Goal: Information Seeking & Learning: Compare options

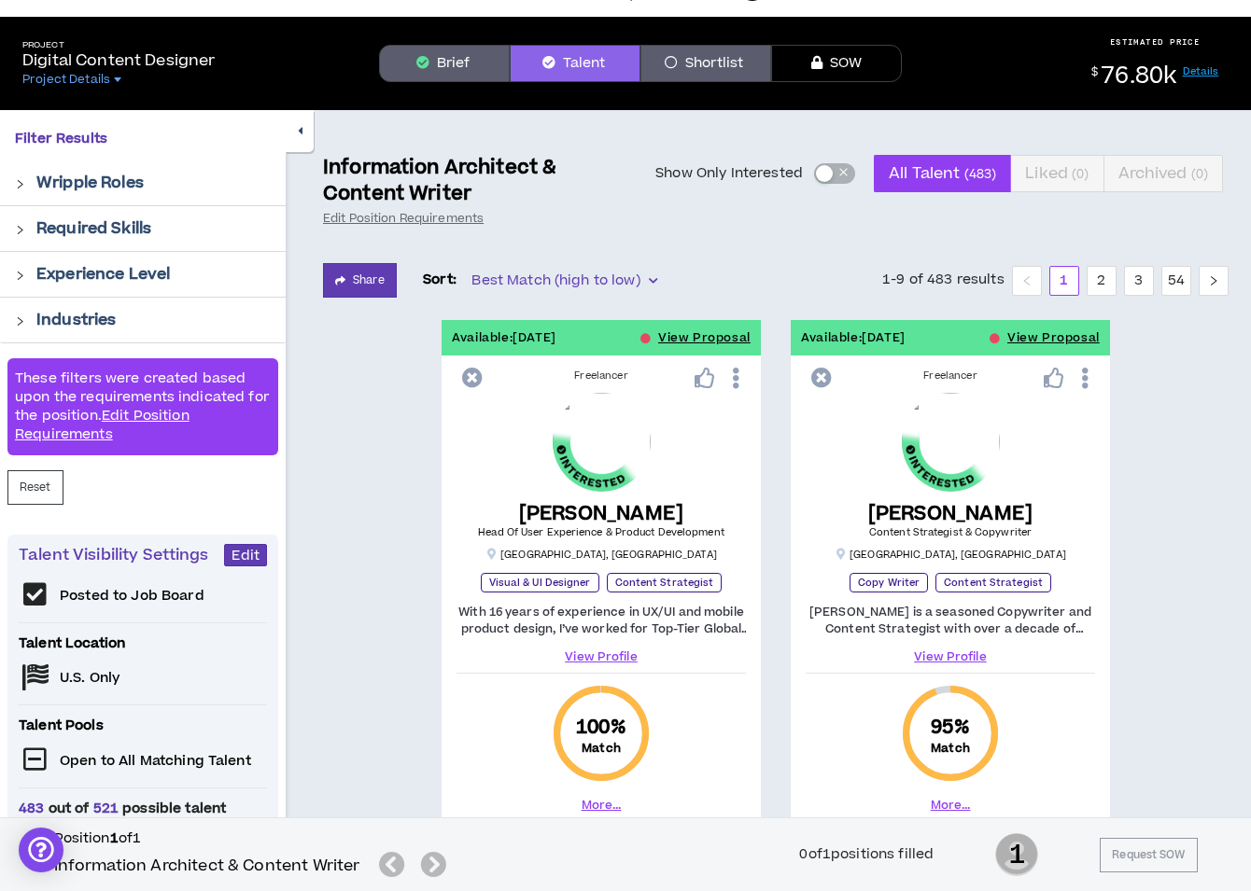
scroll to position [42, 0]
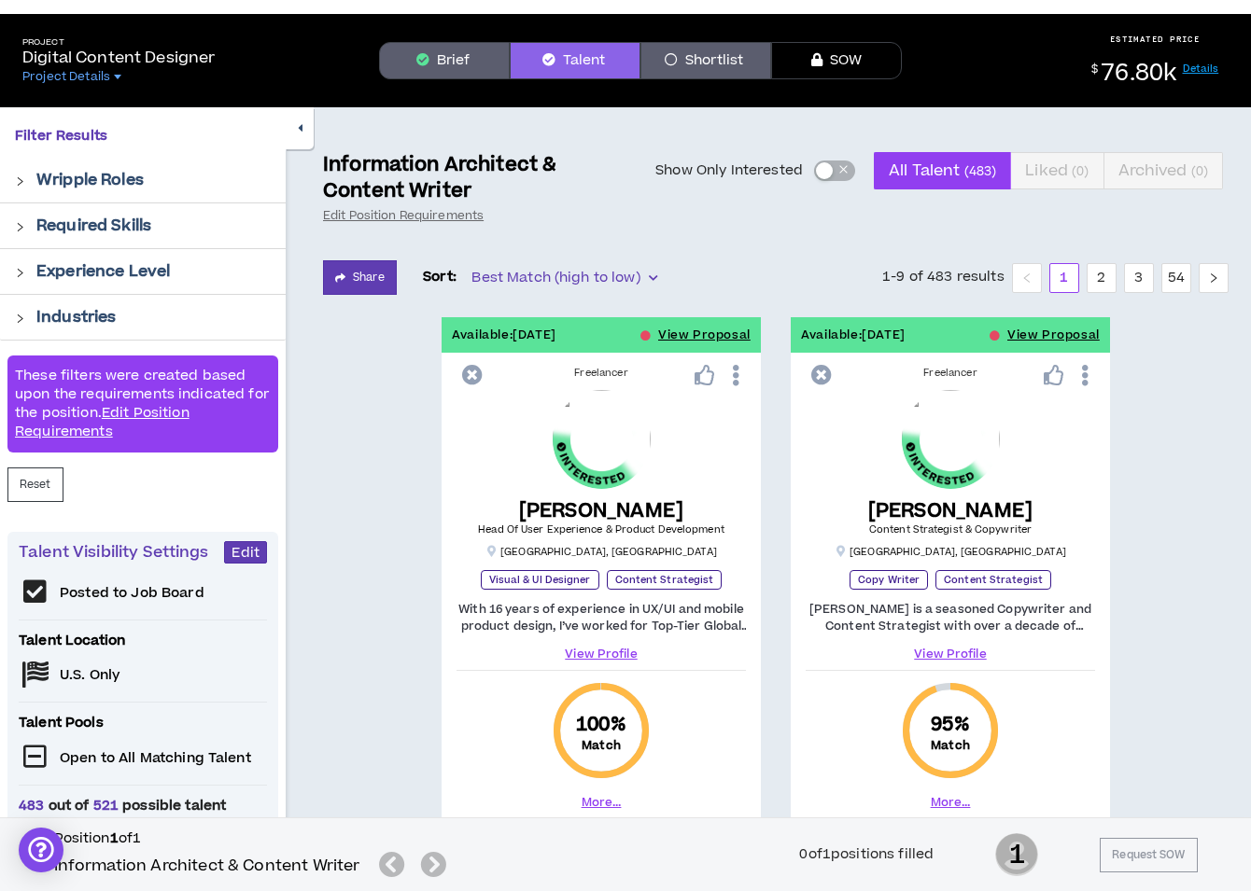
click at [936, 652] on link "View Profile" at bounding box center [950, 654] width 289 height 17
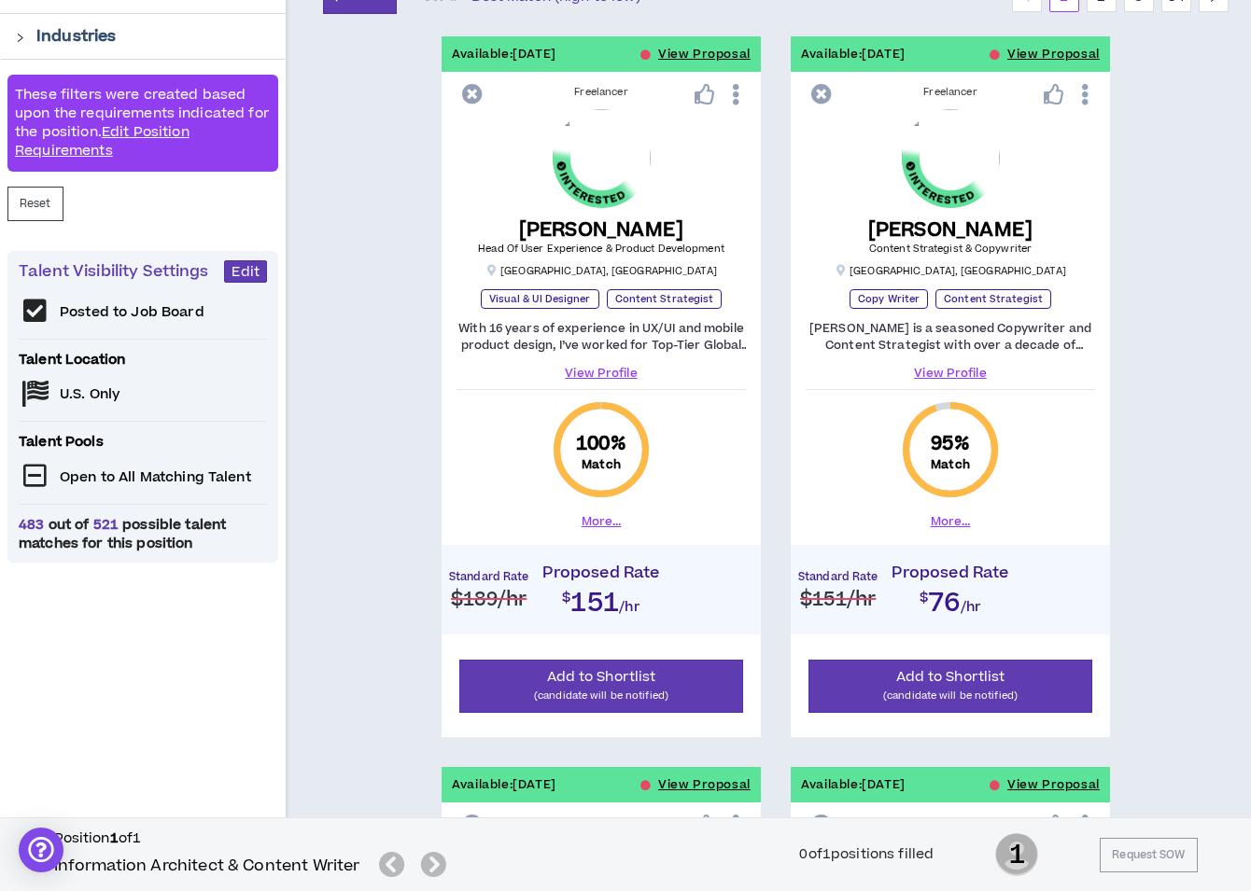
scroll to position [325, 0]
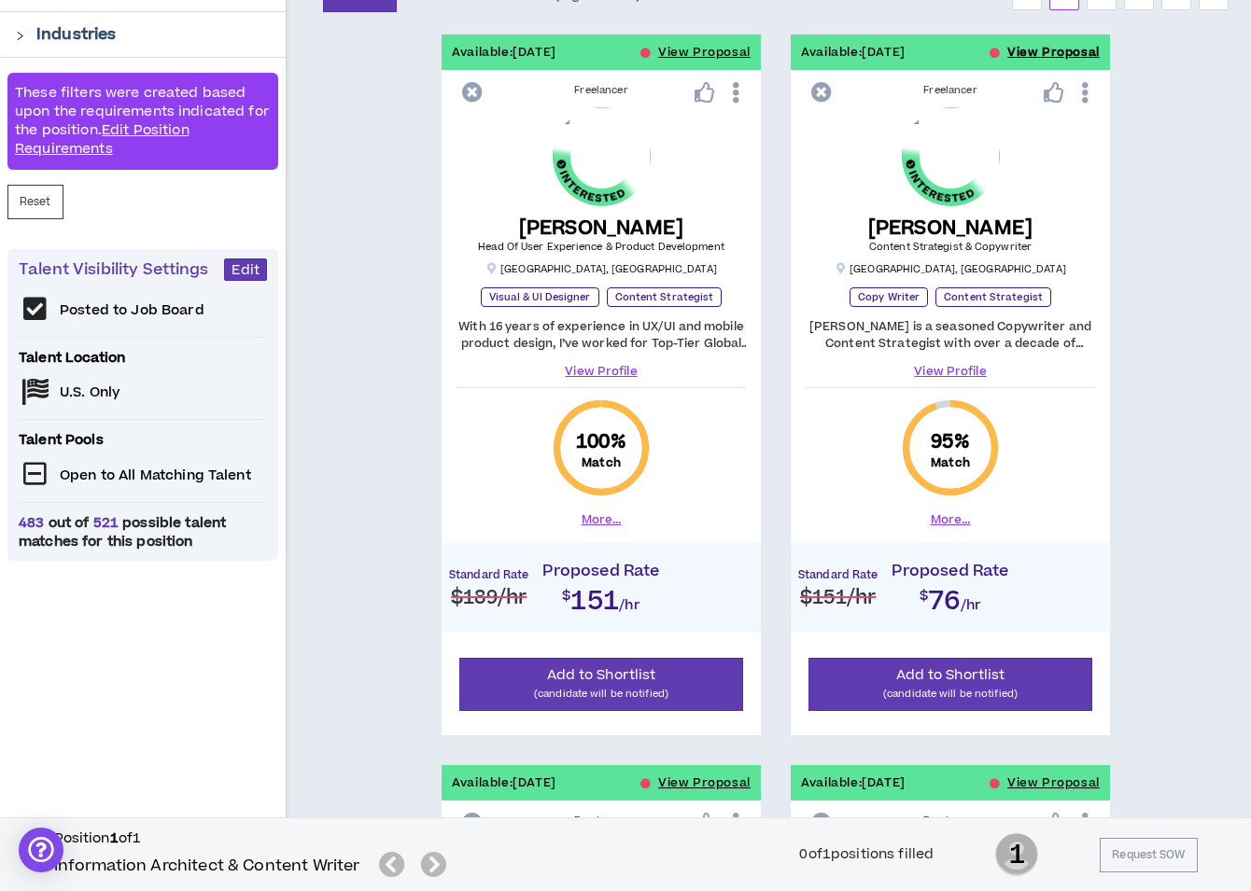
click at [1083, 51] on button "View Proposal" at bounding box center [1053, 52] width 92 height 35
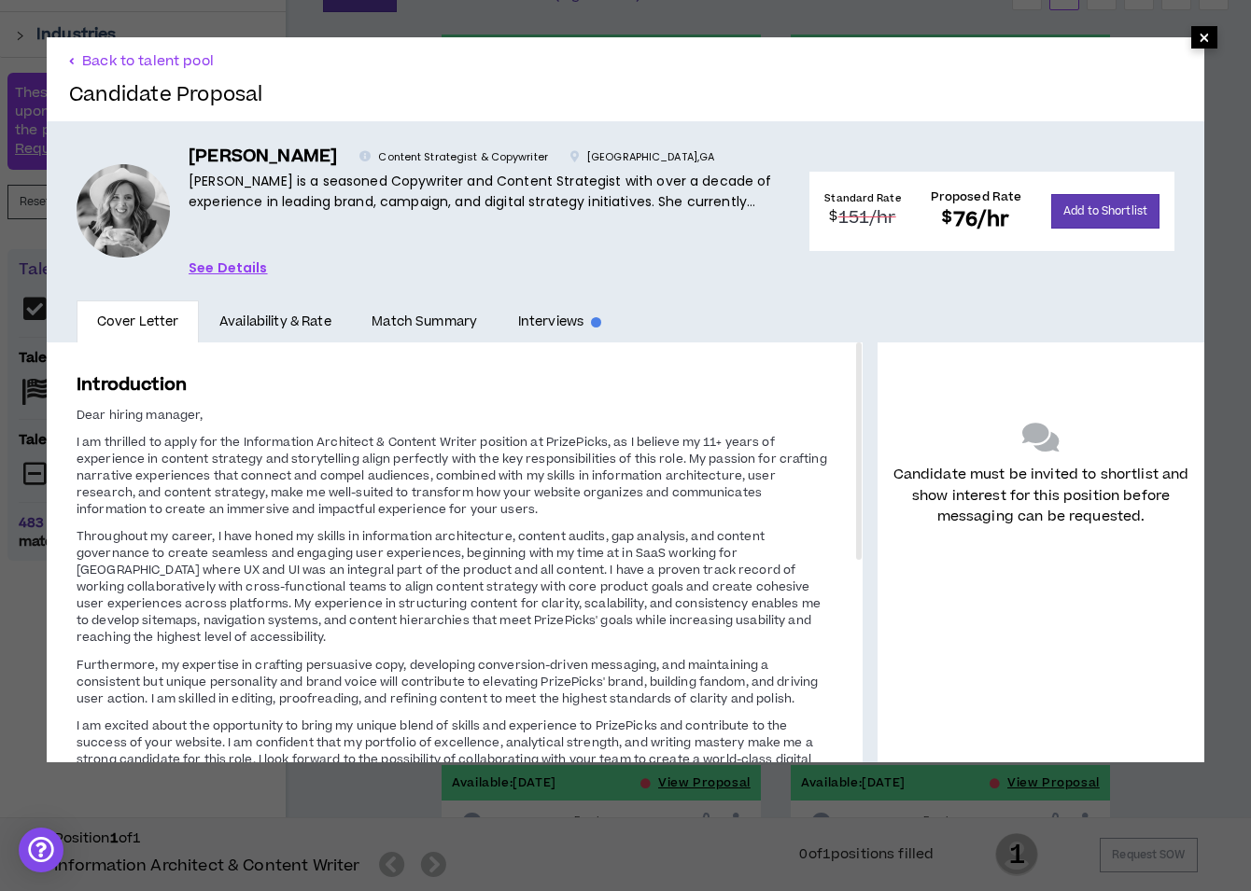
click at [1207, 41] on span "×" at bounding box center [1204, 37] width 11 height 22
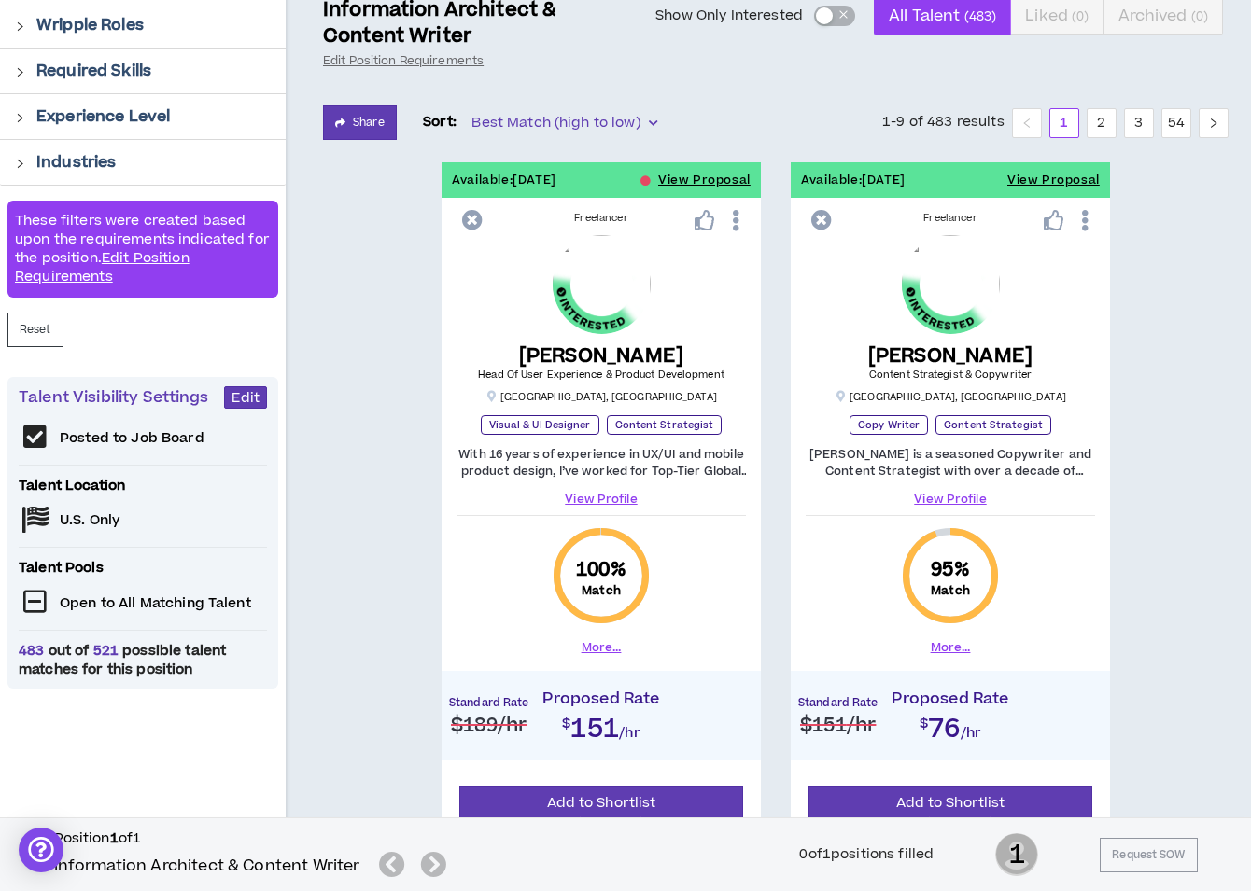
scroll to position [203, 0]
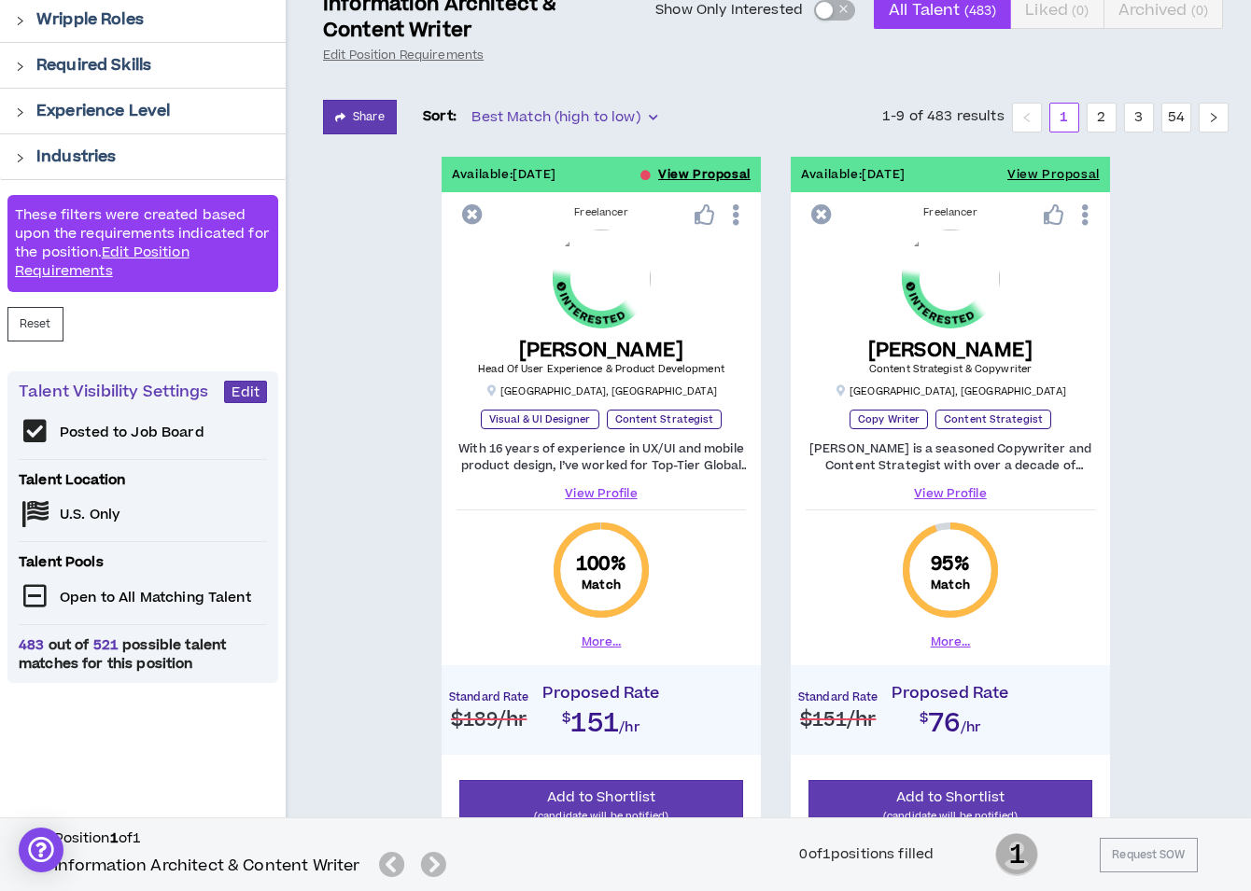
click at [724, 166] on button "View Proposal" at bounding box center [704, 174] width 92 height 35
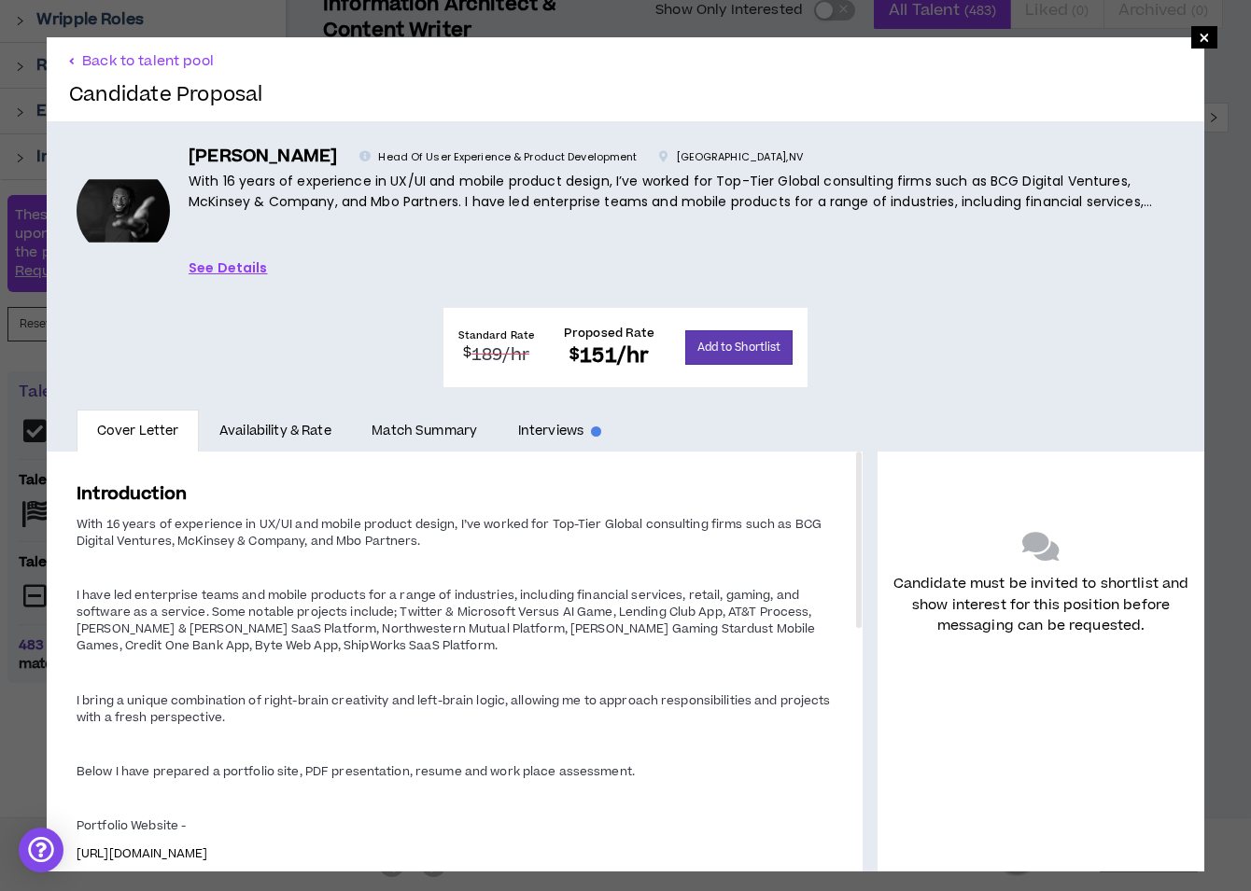
drag, startPoint x: 294, startPoint y: 327, endPoint x: 342, endPoint y: 335, distance: 48.3
click at [294, 410] on link "Availability & Rate" at bounding box center [275, 431] width 152 height 43
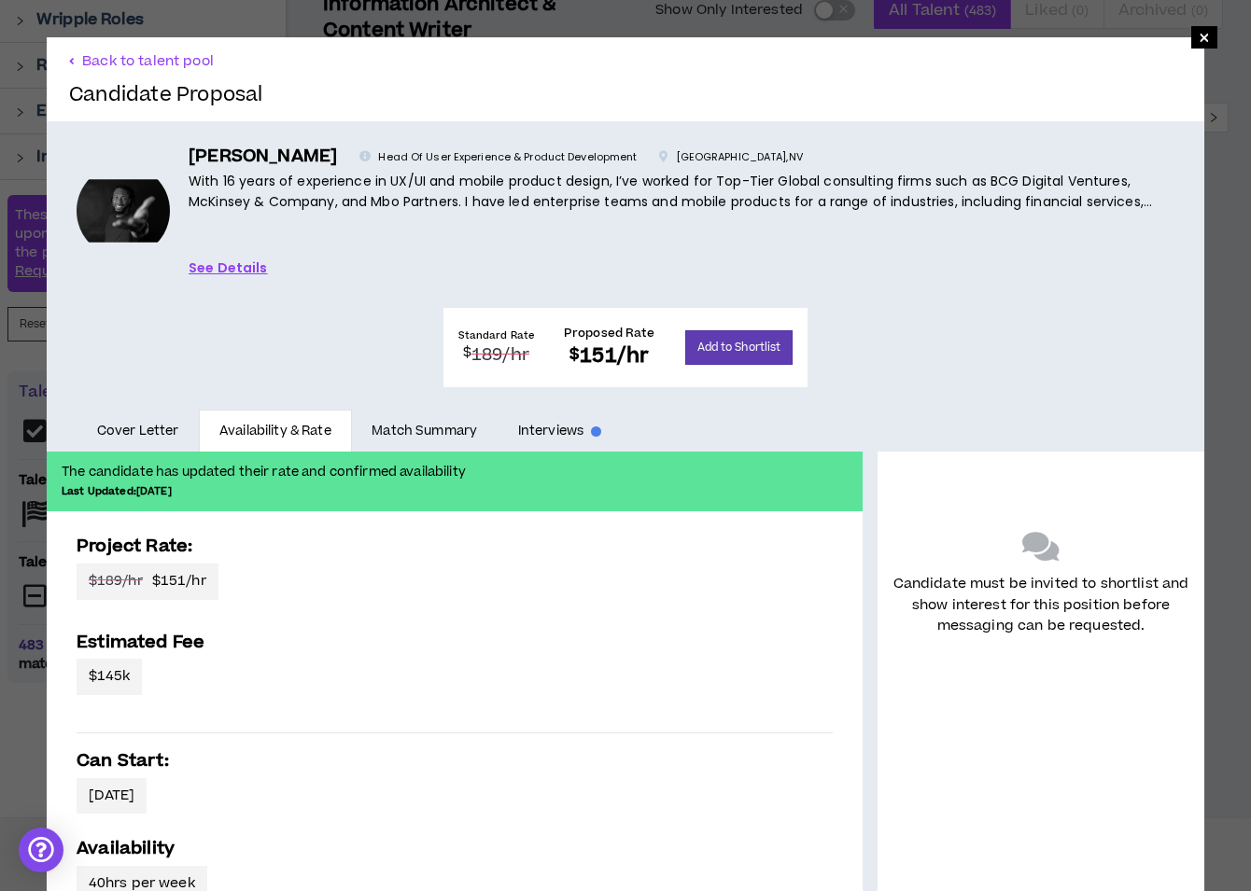
click at [430, 410] on link "Match Summary" at bounding box center [425, 431] width 146 height 43
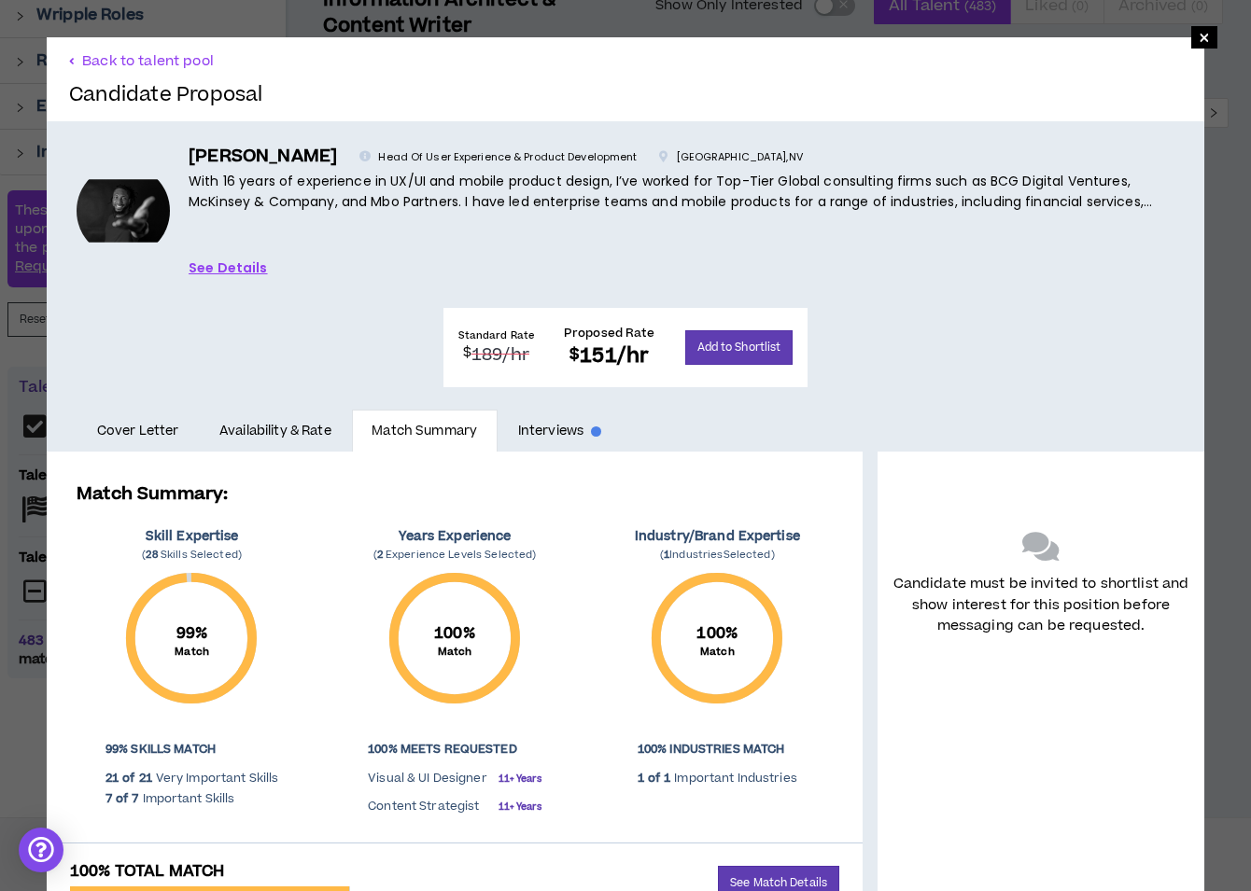
scroll to position [187, 0]
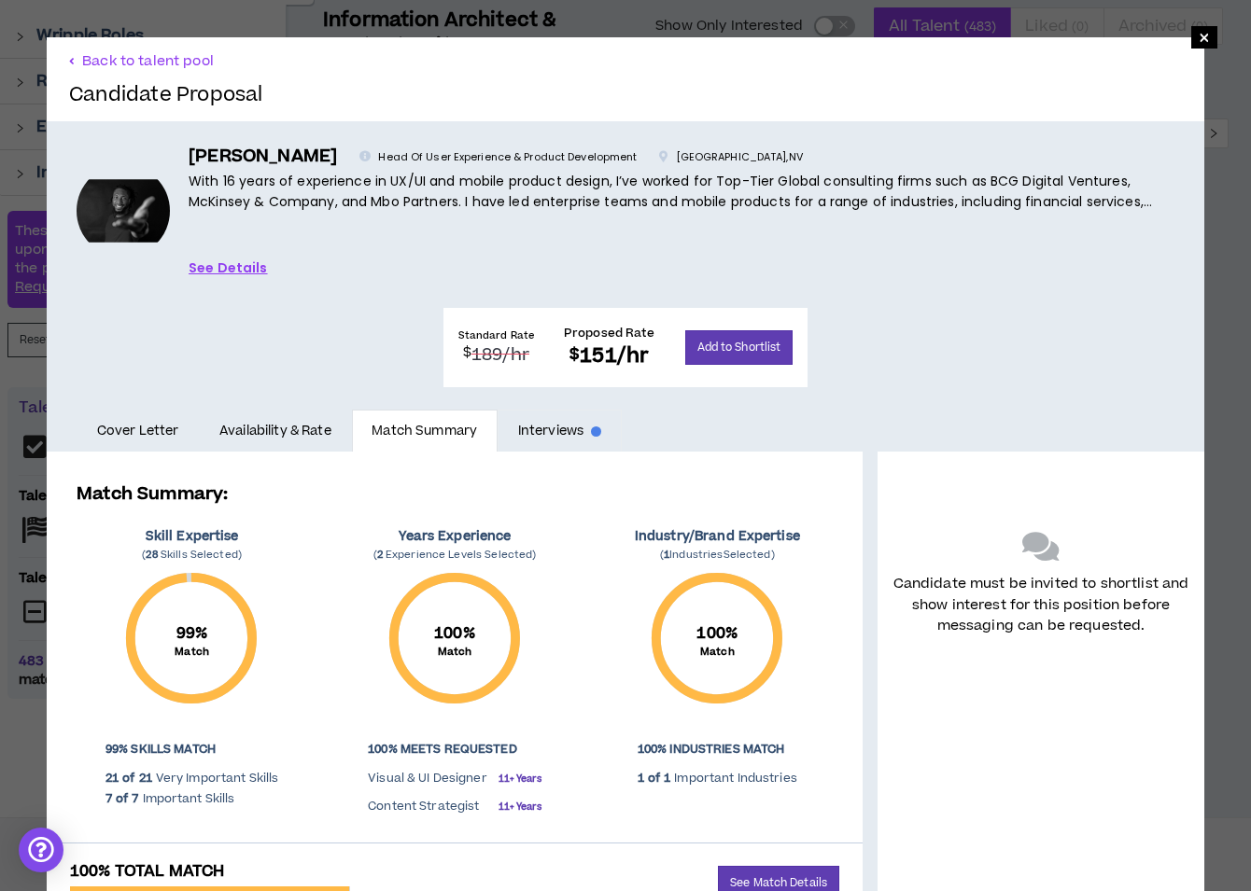
click at [560, 410] on link "Interviews" at bounding box center [560, 431] width 124 height 43
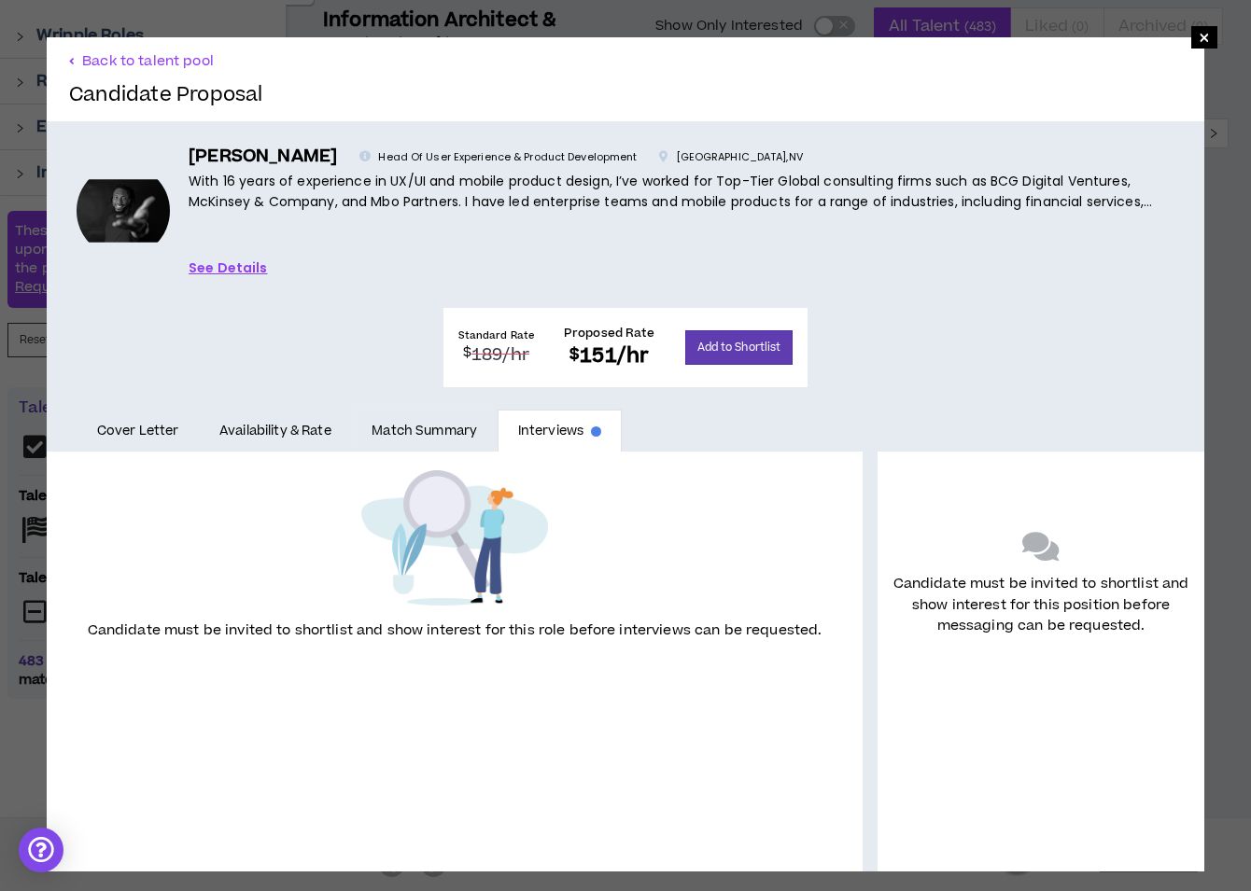
click at [432, 410] on link "Match Summary" at bounding box center [425, 431] width 146 height 43
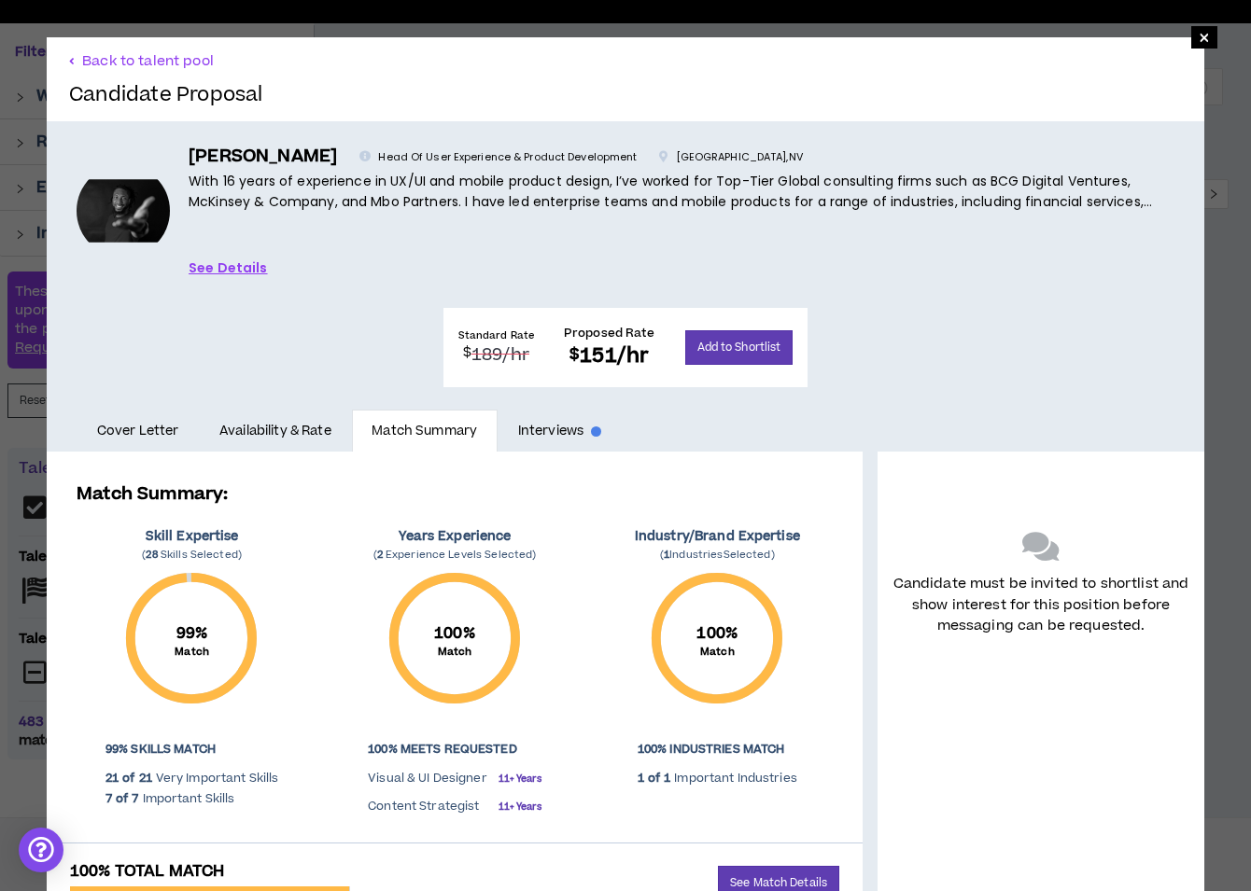
scroll to position [132, 0]
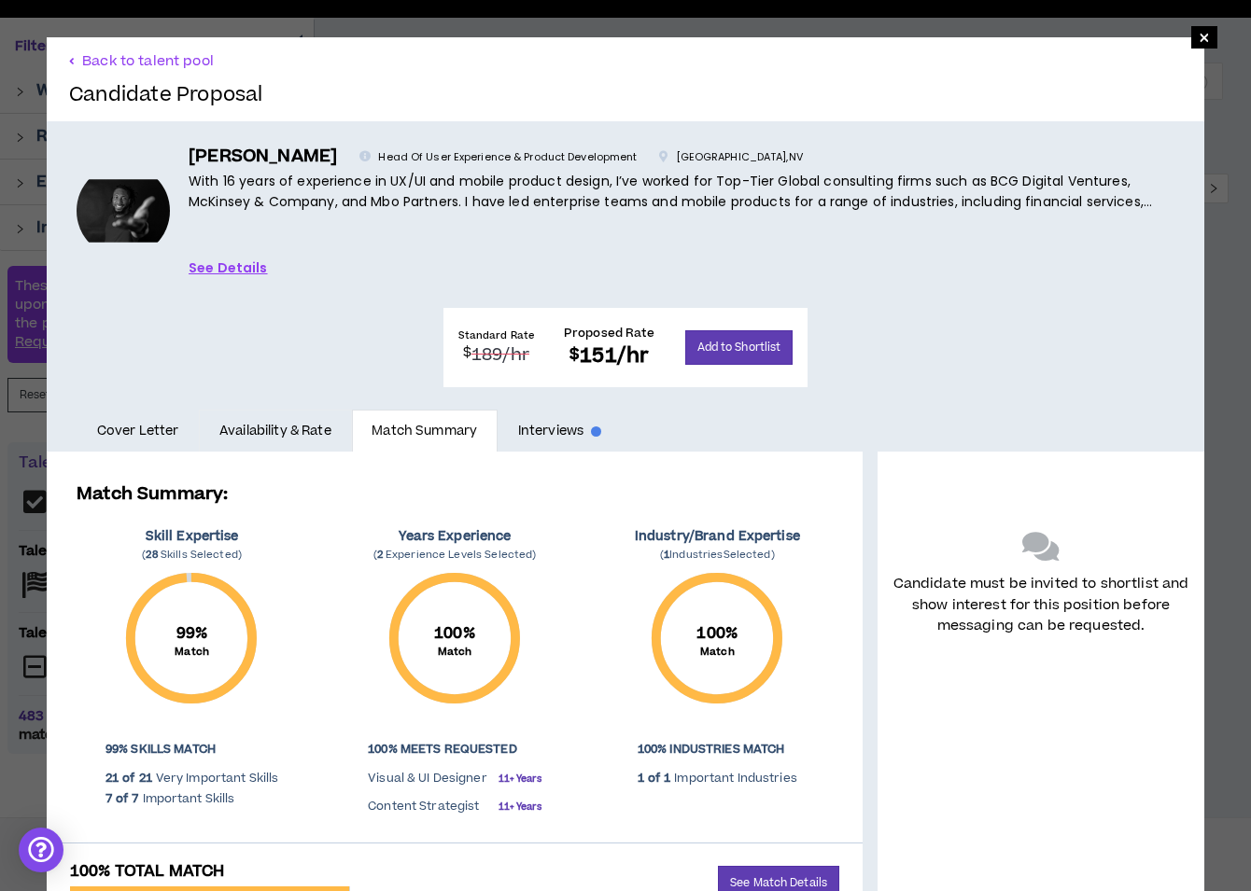
click at [309, 410] on link "Availability & Rate" at bounding box center [275, 431] width 152 height 43
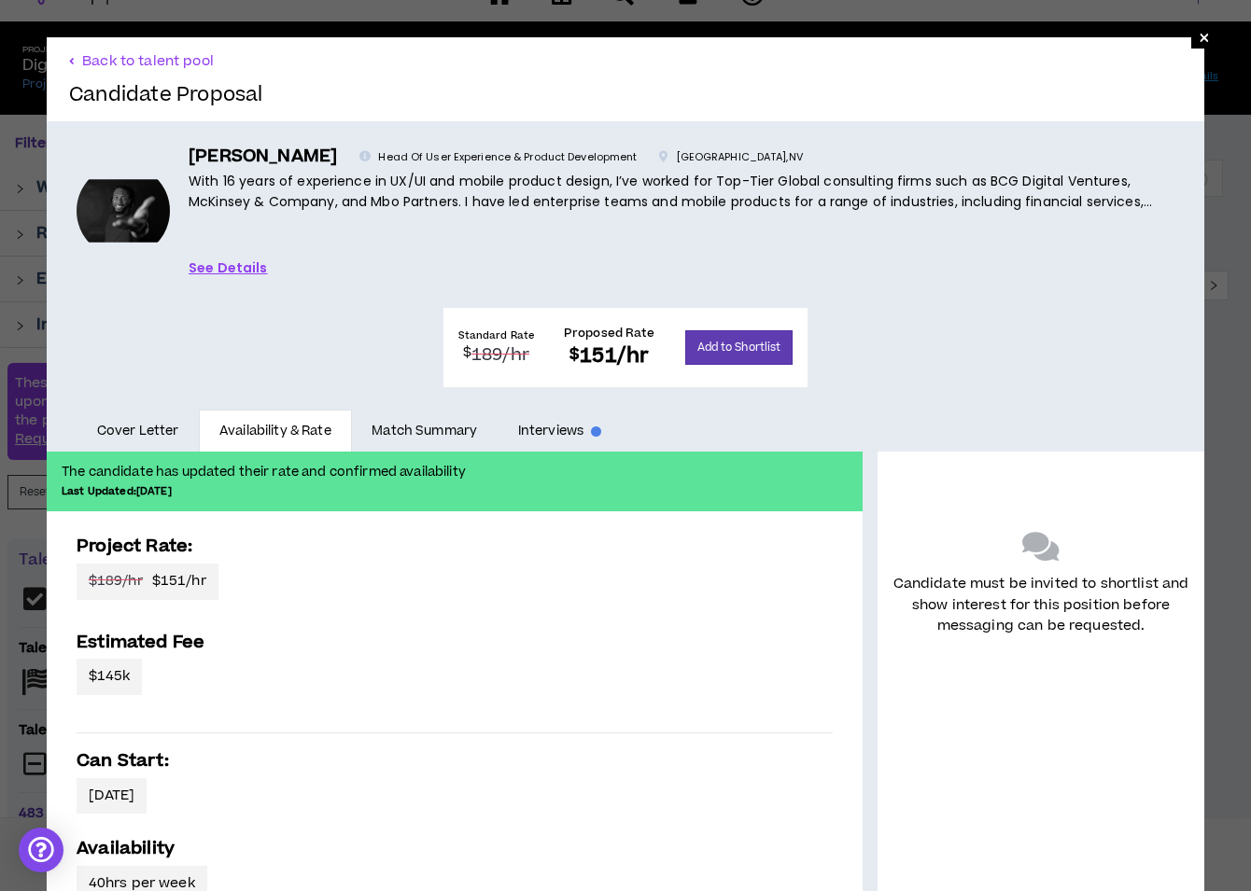
scroll to position [38, 0]
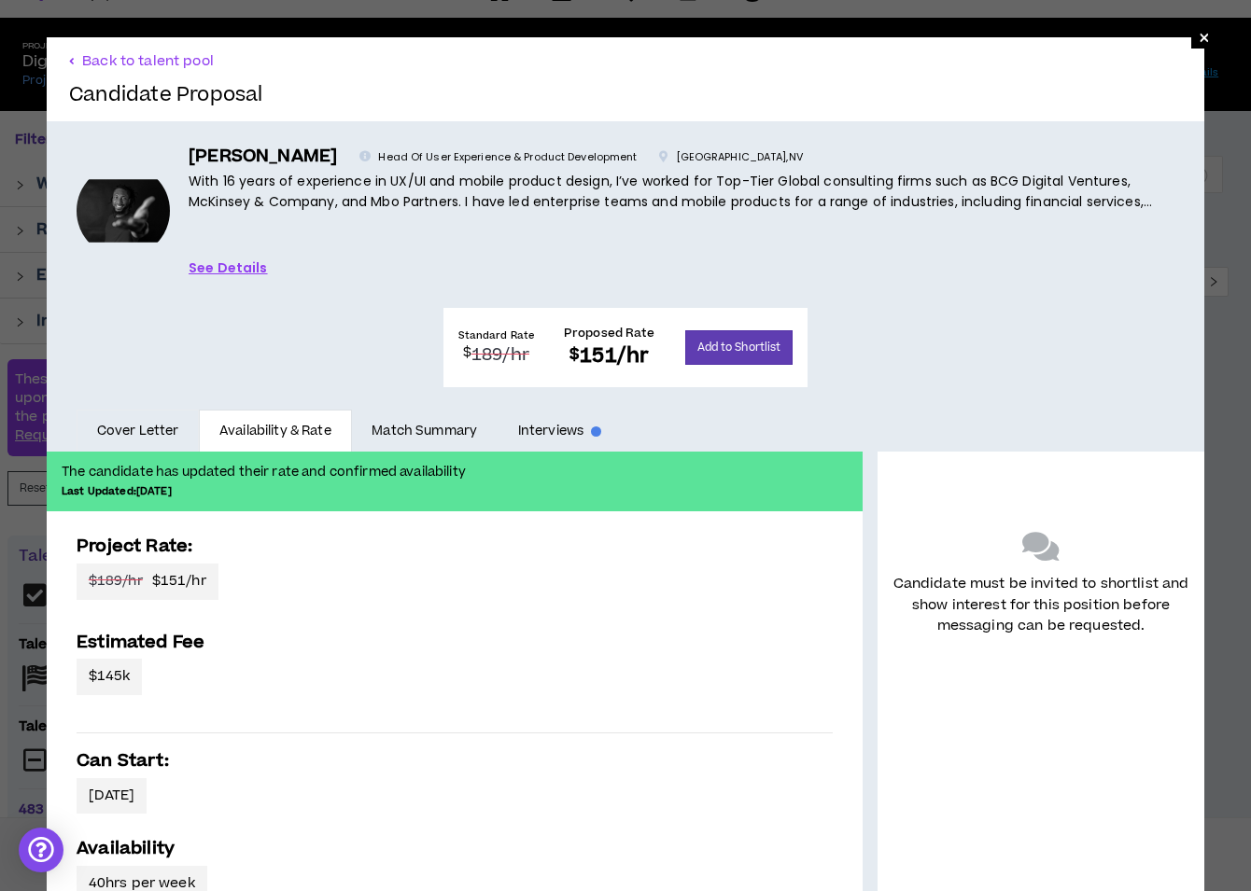
click at [105, 410] on link "Cover Letter" at bounding box center [138, 431] width 122 height 43
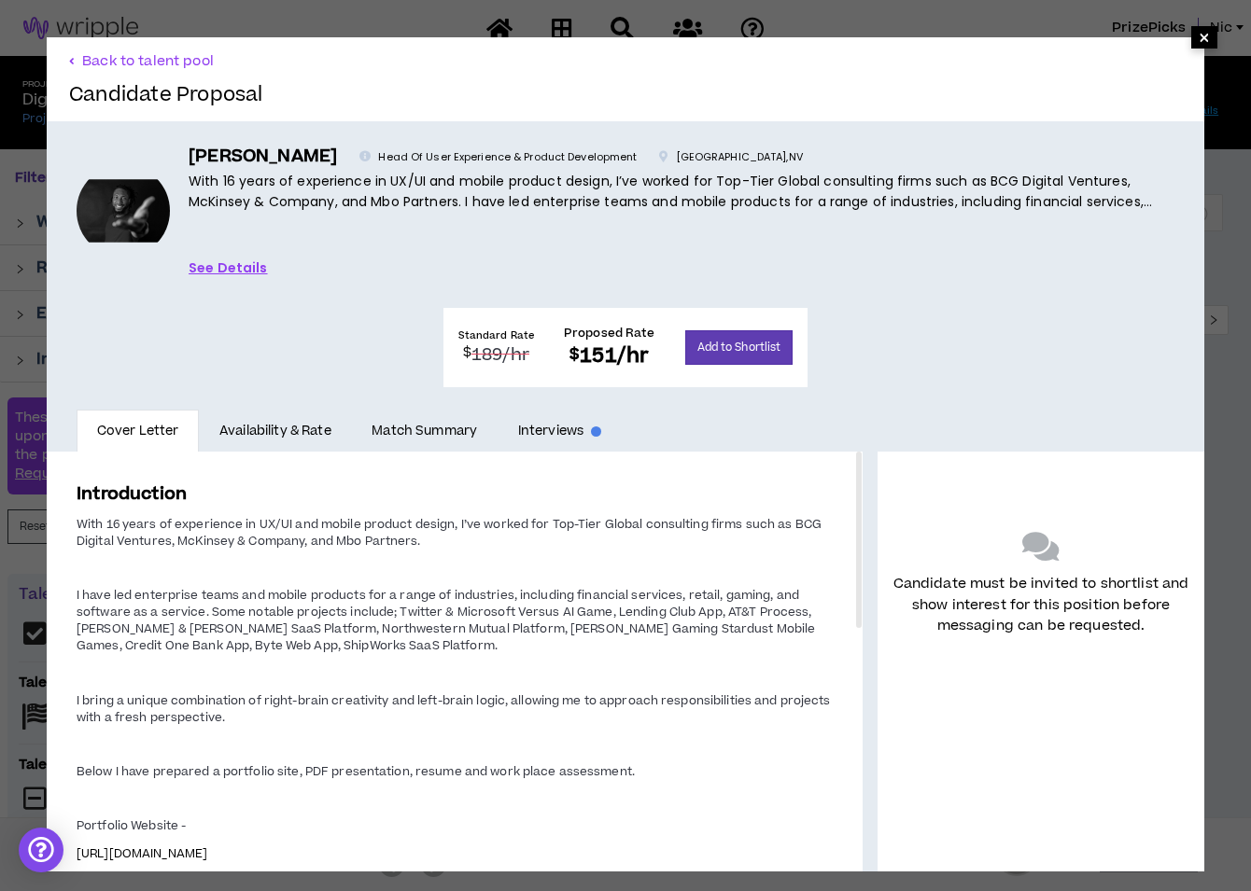
click at [1202, 42] on span "×" at bounding box center [1204, 37] width 11 height 22
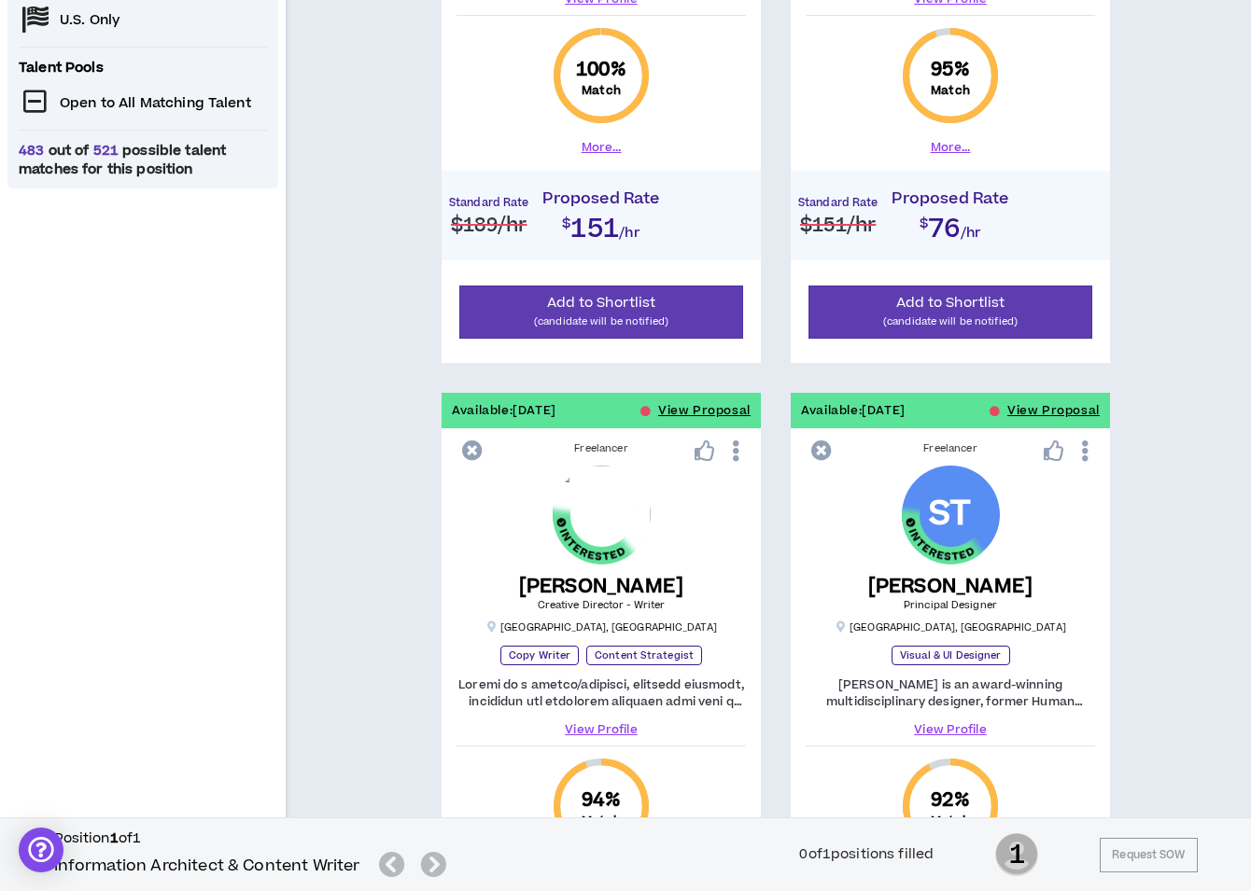
scroll to position [695, 0]
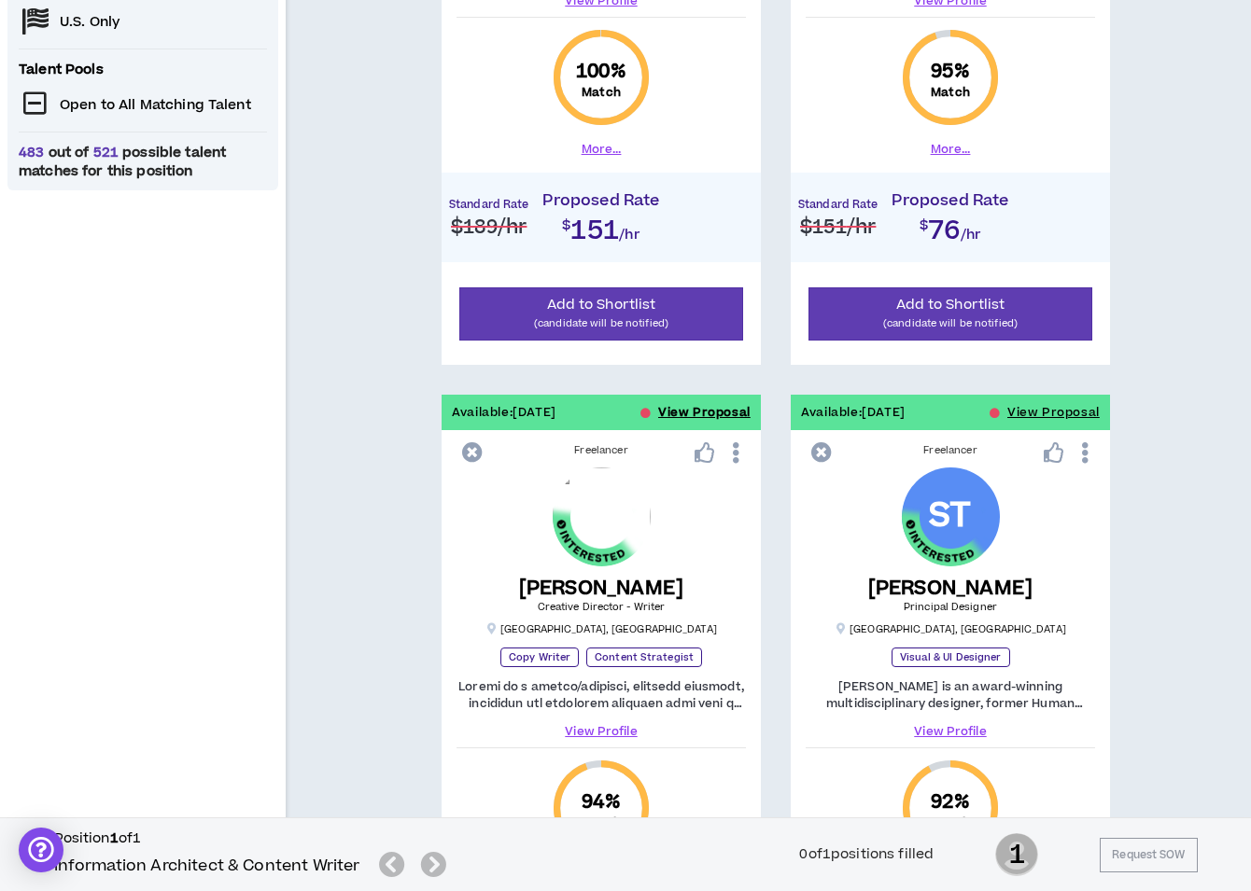
click at [726, 407] on button "View Proposal" at bounding box center [704, 412] width 92 height 35
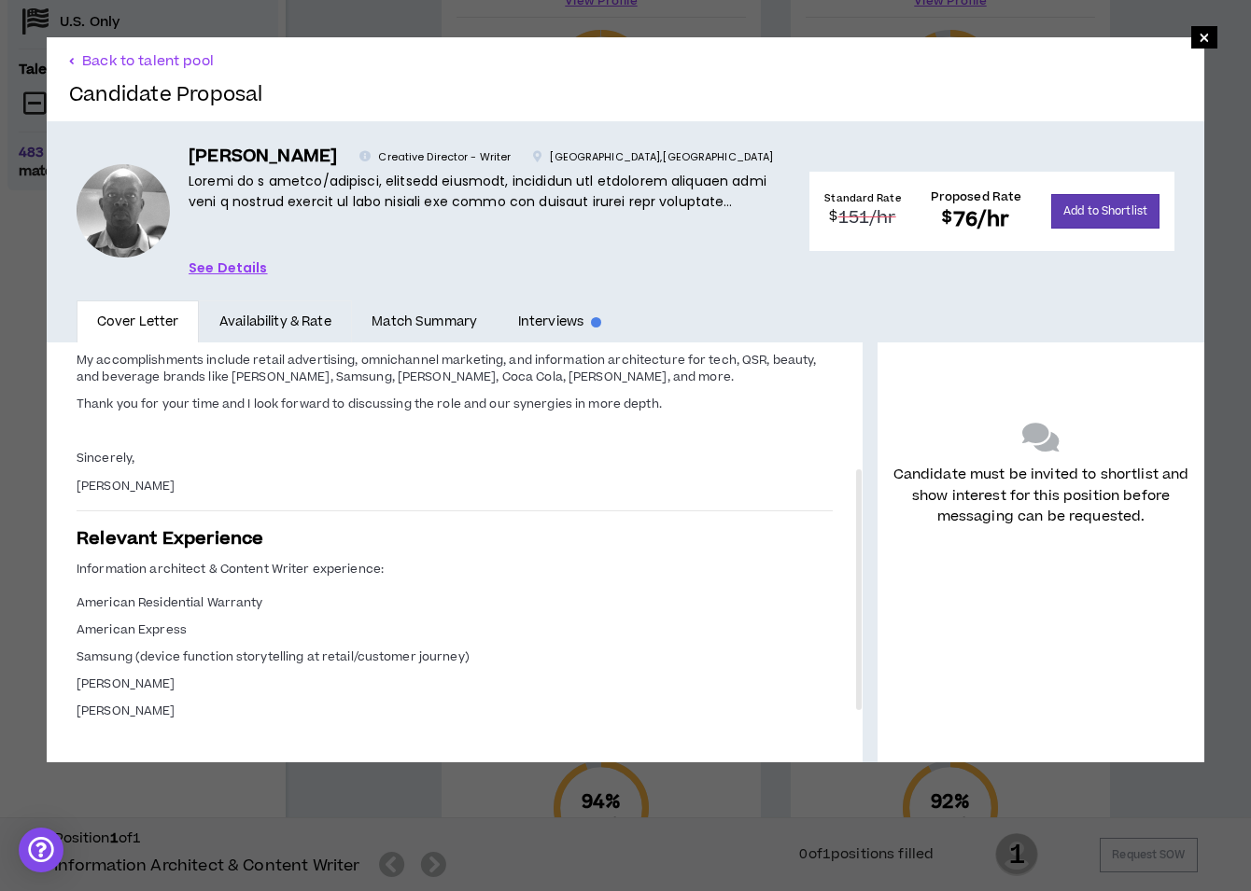
click at [271, 324] on link "Availability & Rate" at bounding box center [275, 322] width 152 height 43
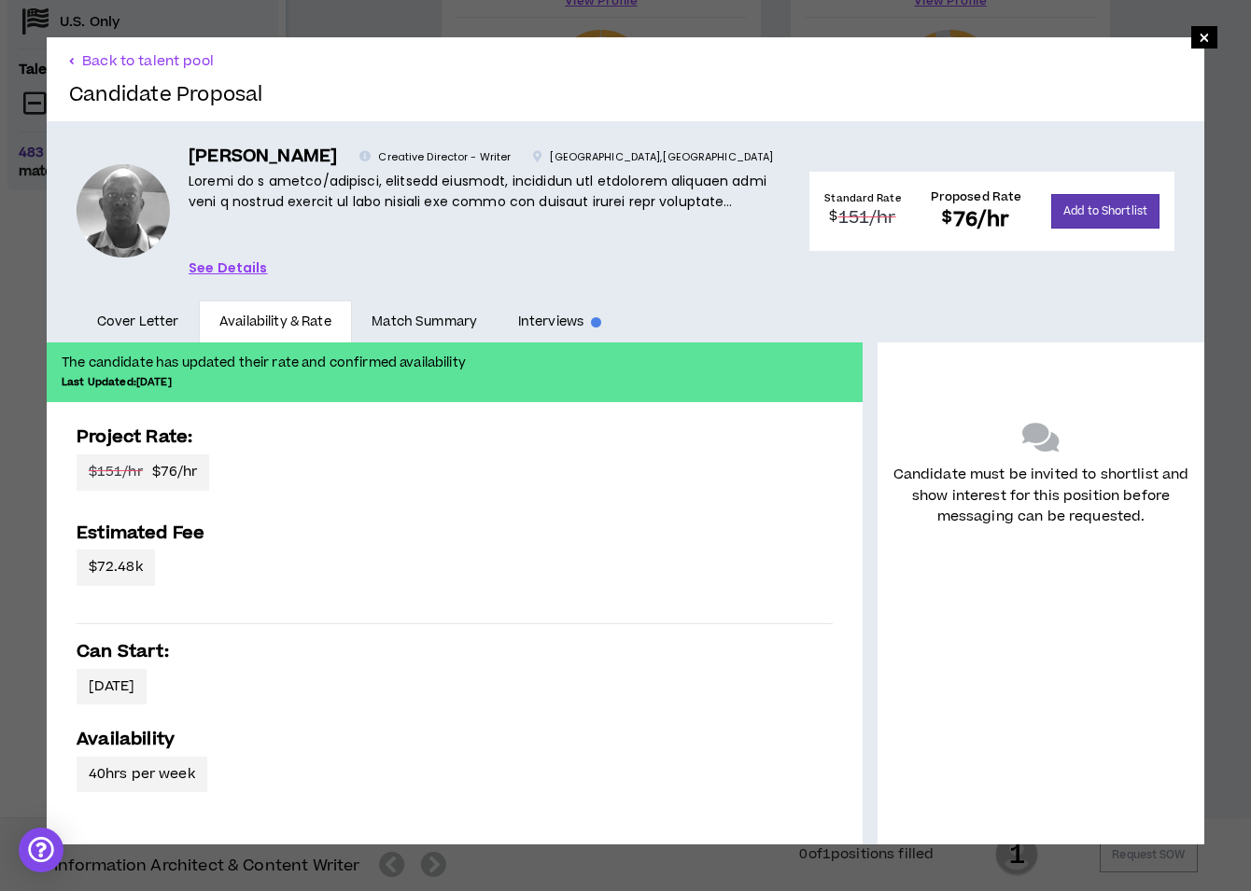
click at [452, 324] on link "Match Summary" at bounding box center [425, 322] width 146 height 43
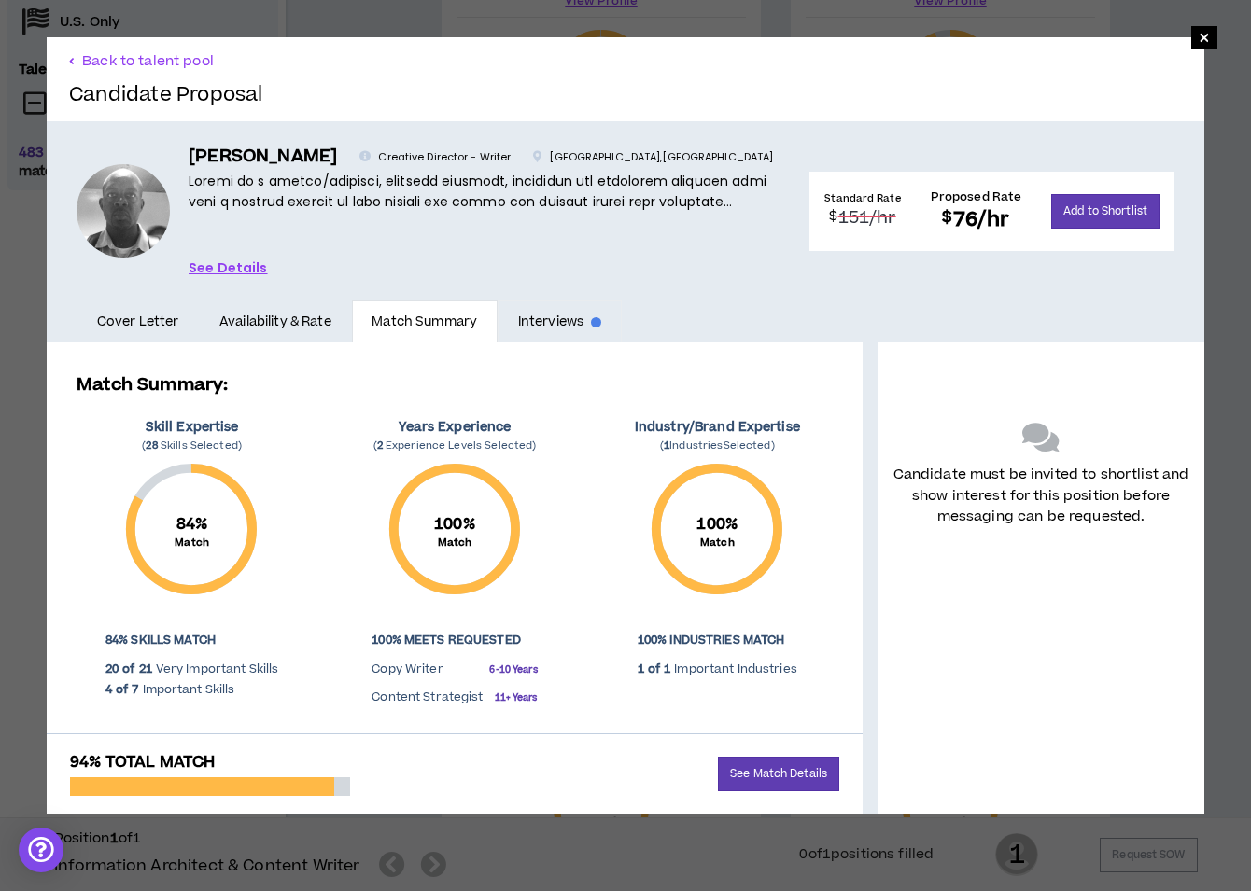
click at [545, 322] on link "Interviews" at bounding box center [560, 322] width 124 height 43
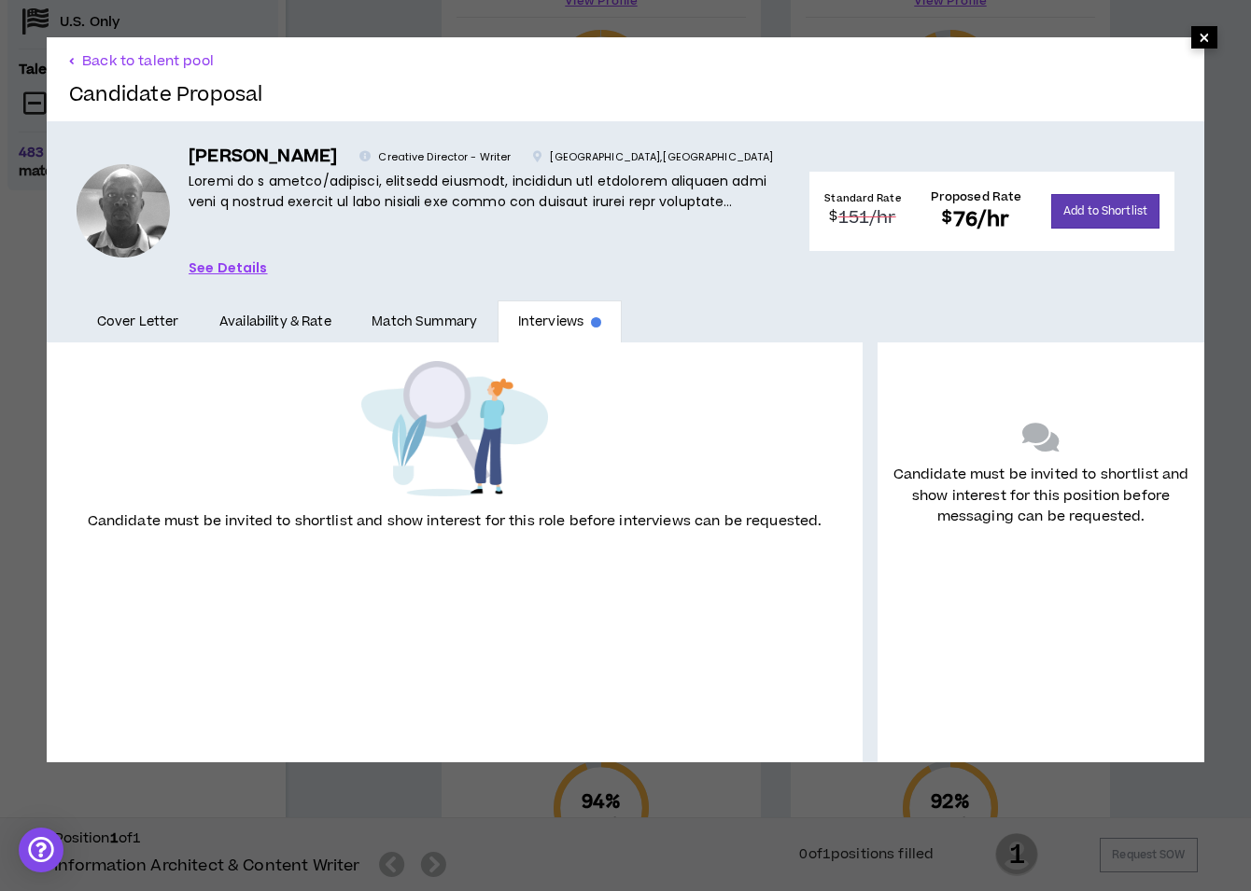
click at [1204, 49] on span "×" at bounding box center [1204, 37] width 11 height 22
